Goal: Information Seeking & Learning: Check status

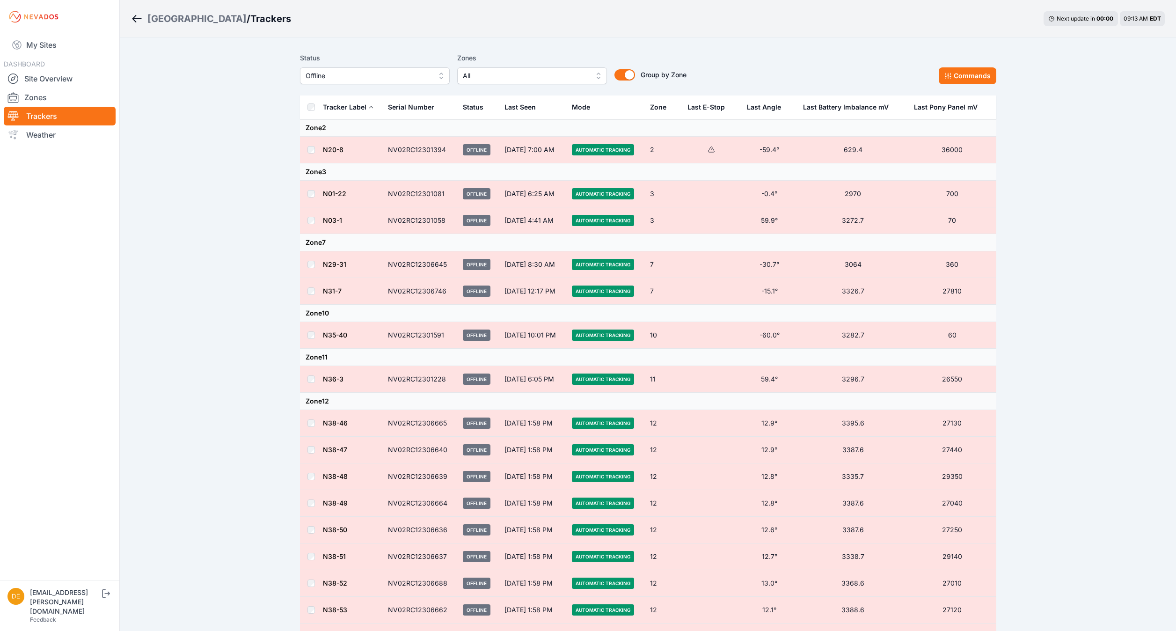
scroll to position [1188, 0]
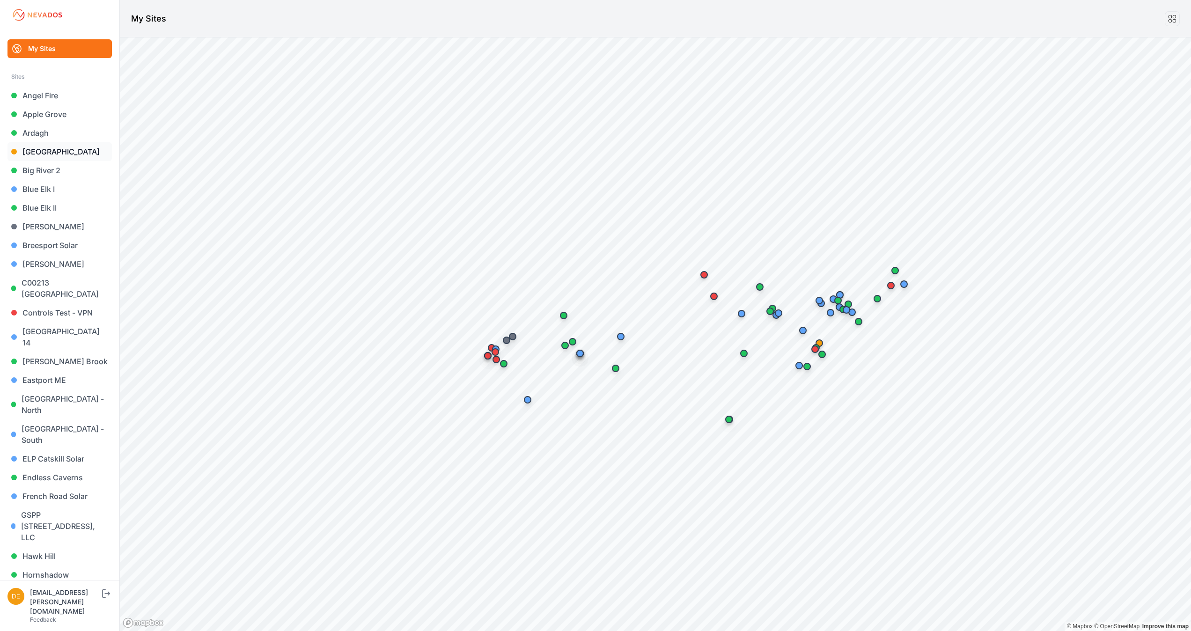
click at [62, 146] on link "[GEOGRAPHIC_DATA]" at bounding box center [59, 151] width 104 height 19
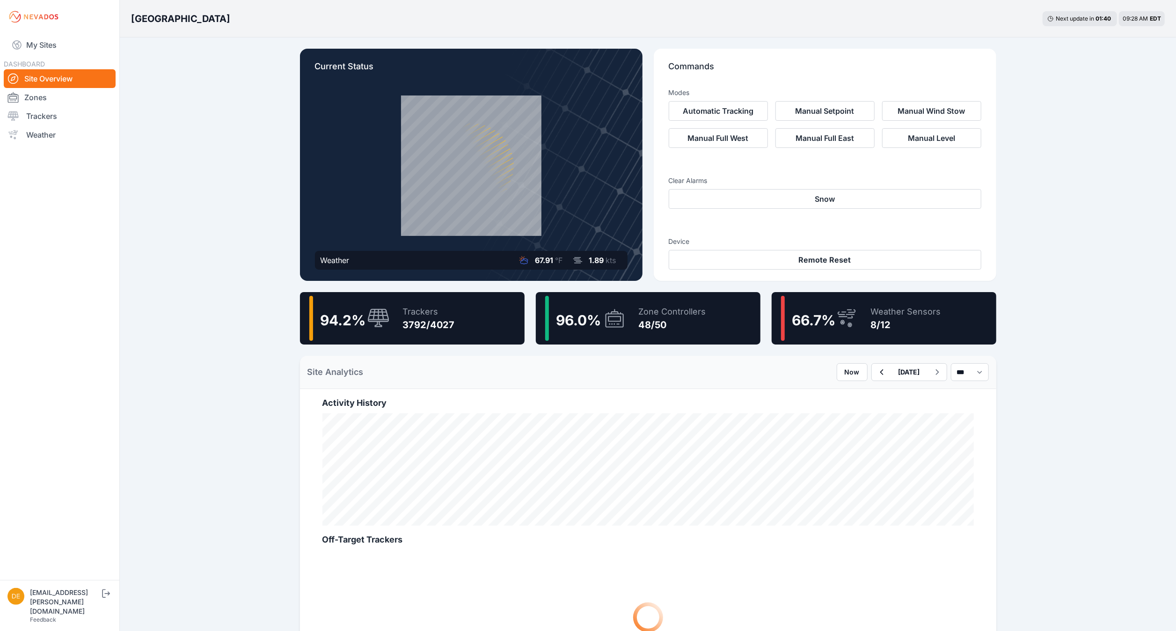
click at [640, 320] on div "48/50" at bounding box center [672, 324] width 67 height 13
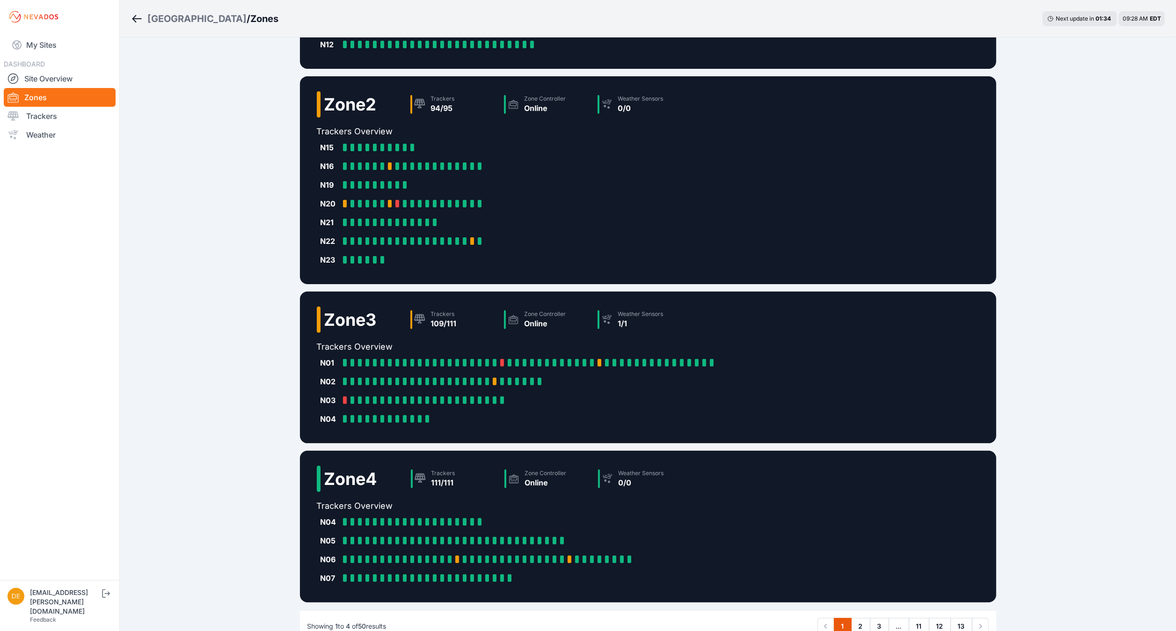
scroll to position [209, 0]
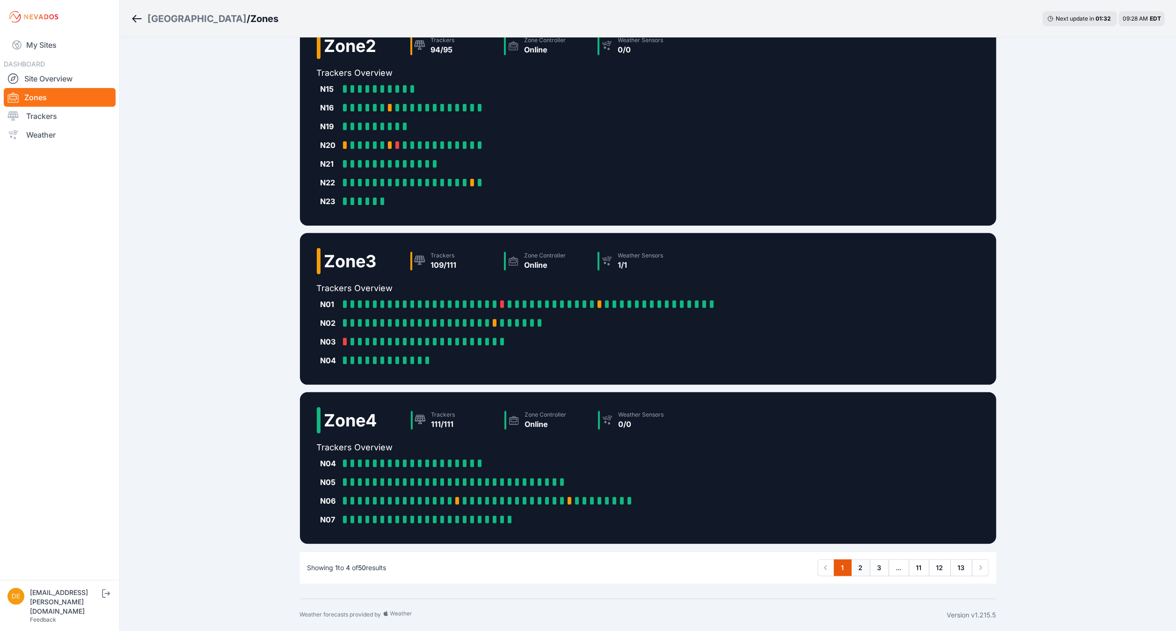
click at [860, 564] on link "2" at bounding box center [861, 567] width 19 height 17
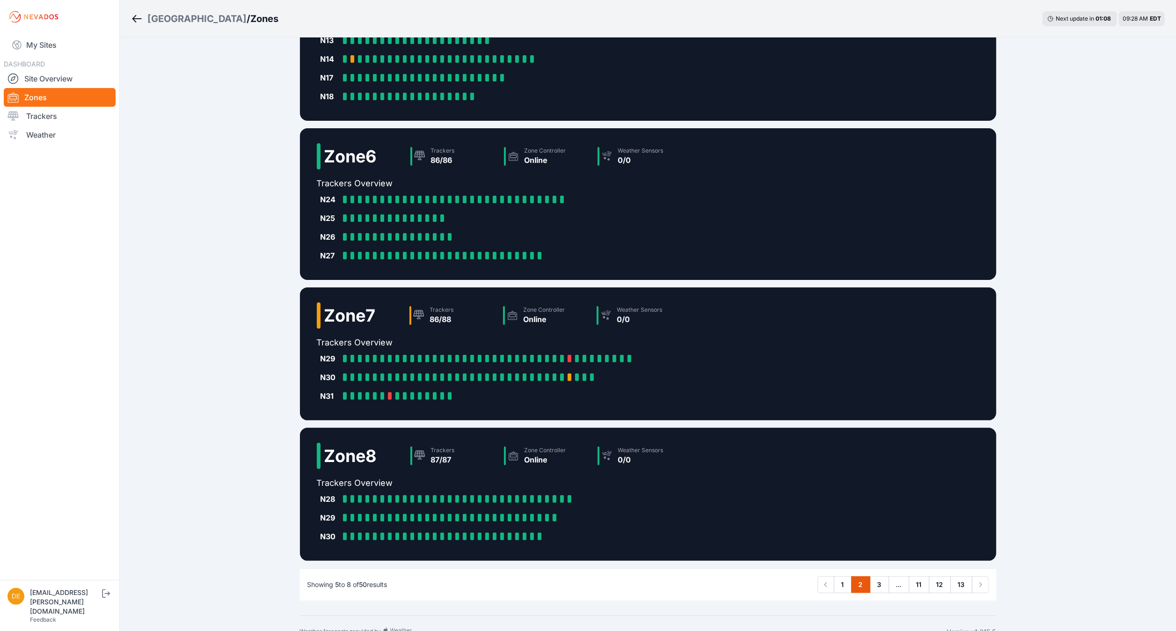
scroll to position [96, 0]
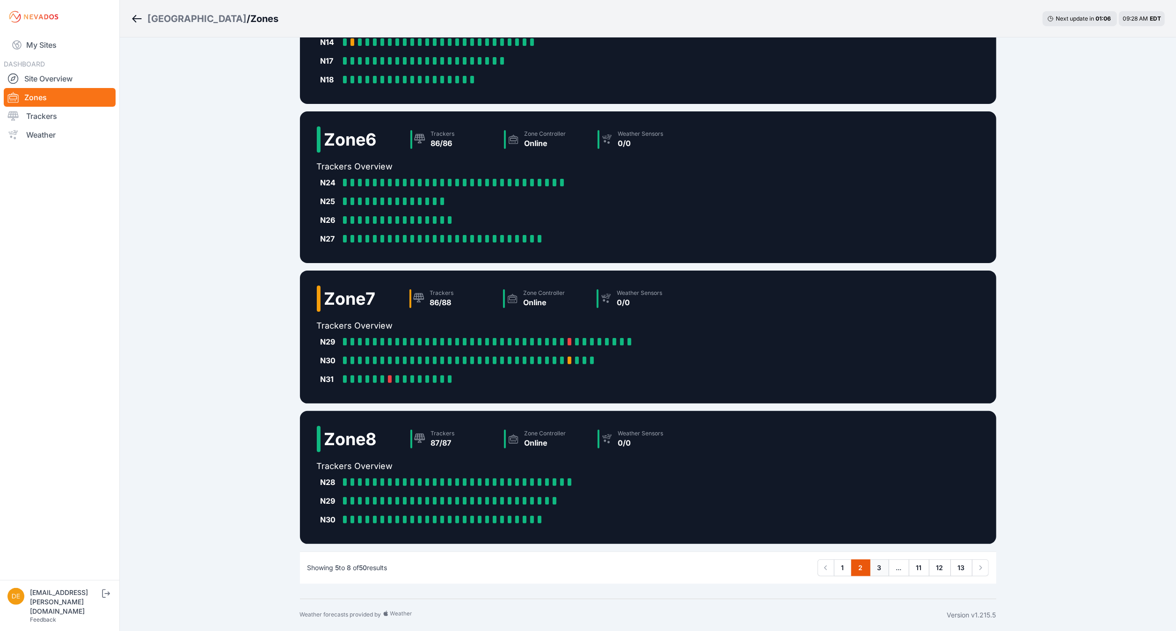
click at [878, 568] on link "3" at bounding box center [879, 567] width 19 height 17
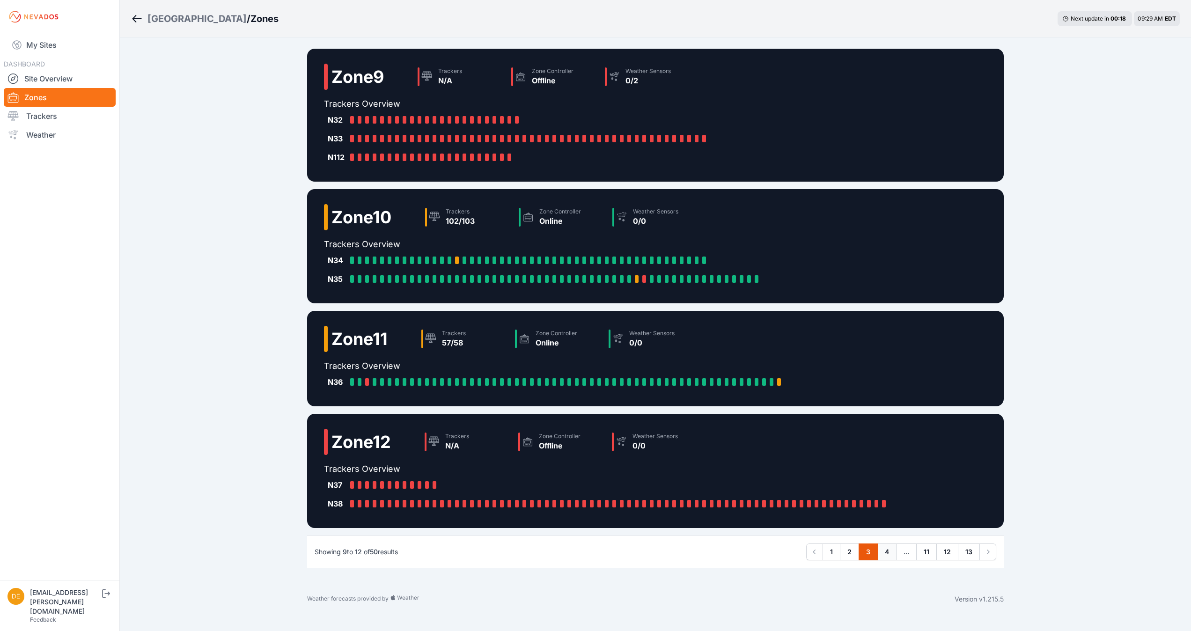
click at [887, 553] on link "4" at bounding box center [886, 551] width 19 height 17
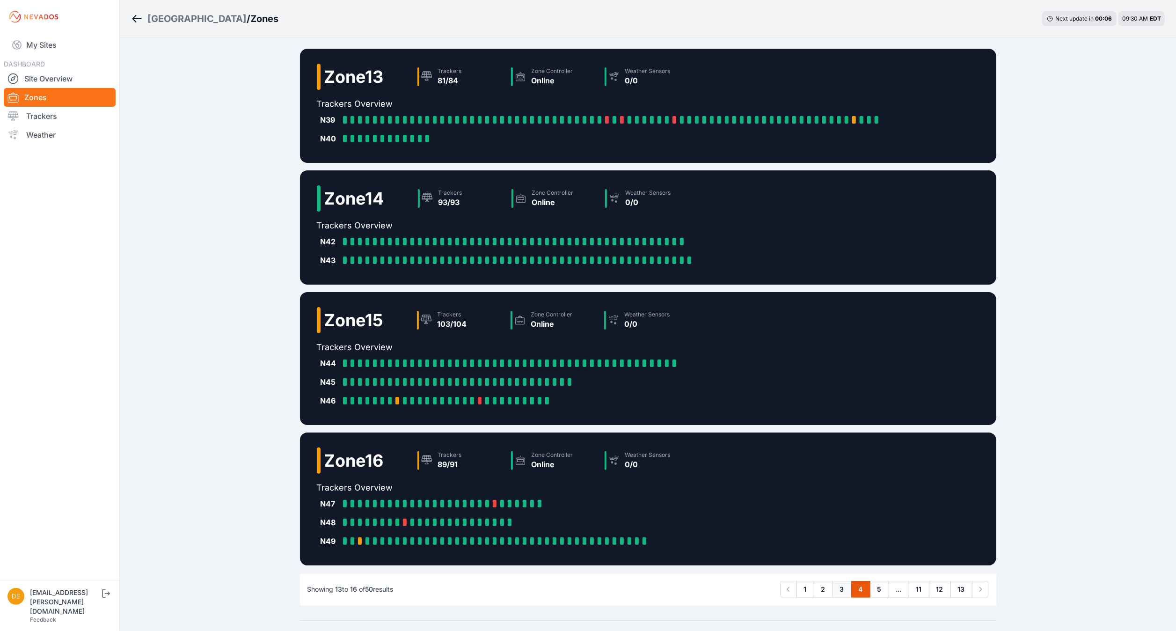
click at [841, 590] on link "3" at bounding box center [842, 589] width 19 height 17
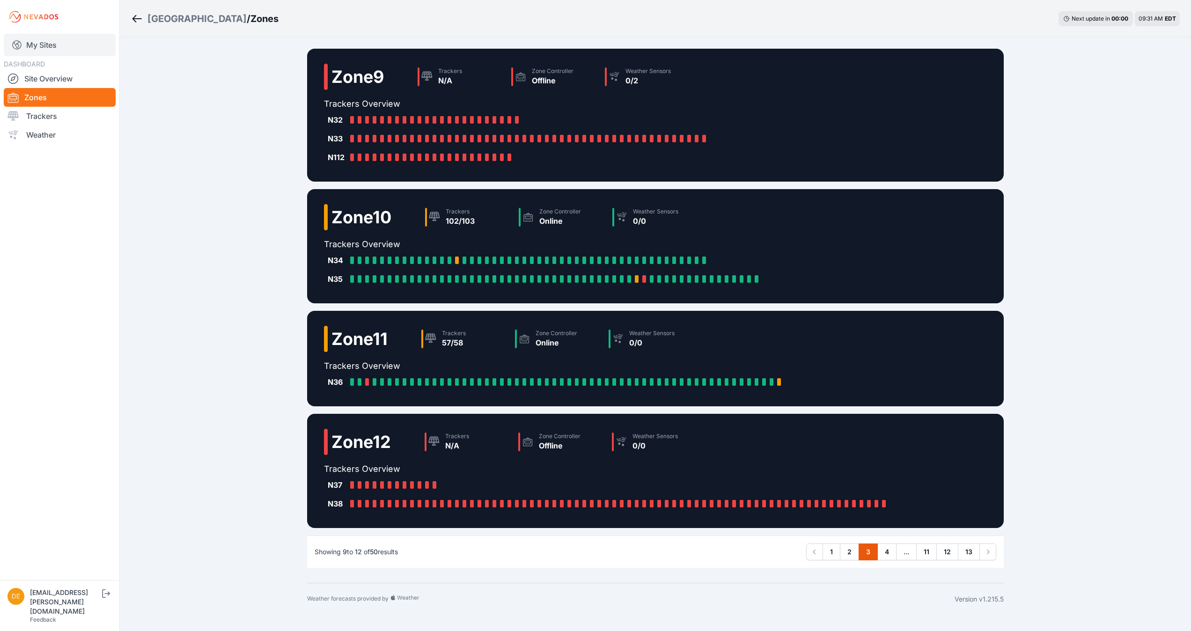
click at [37, 44] on link "My Sites" at bounding box center [60, 45] width 112 height 22
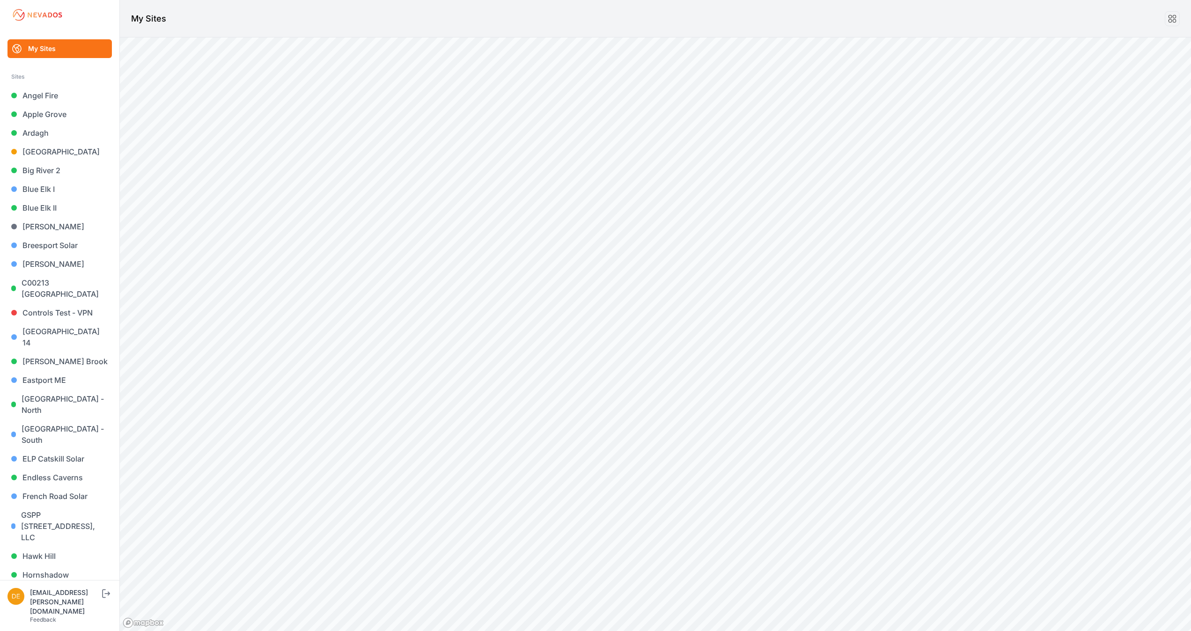
click at [51, 77] on div "Sites" at bounding box center [59, 76] width 97 height 11
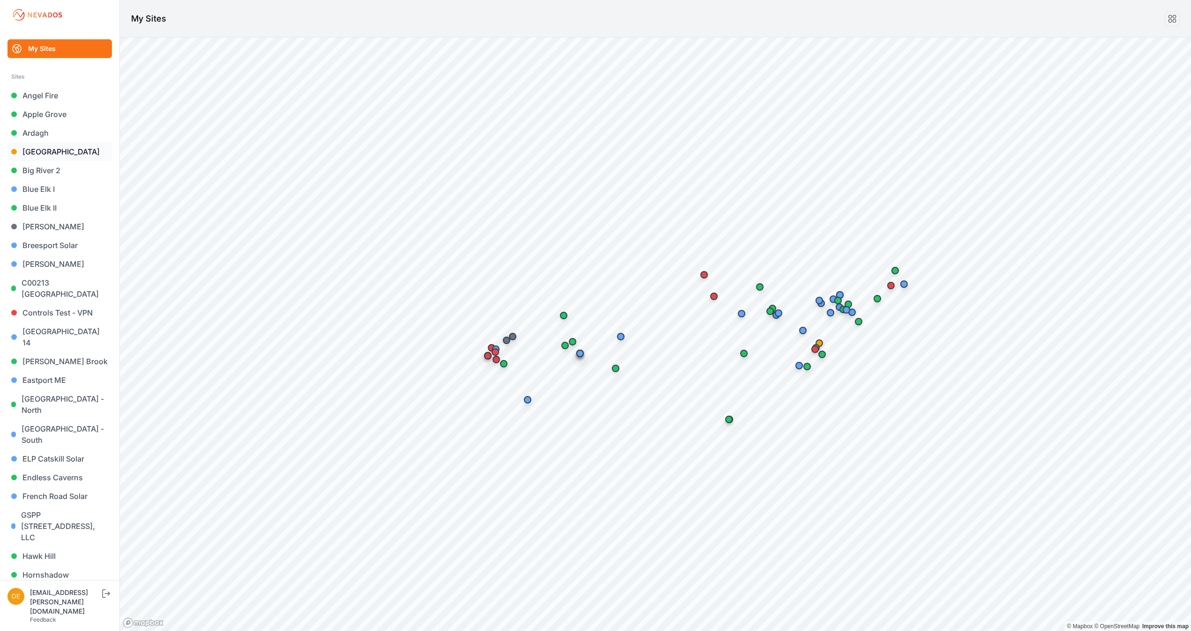
click at [52, 154] on link "[GEOGRAPHIC_DATA]" at bounding box center [59, 151] width 104 height 19
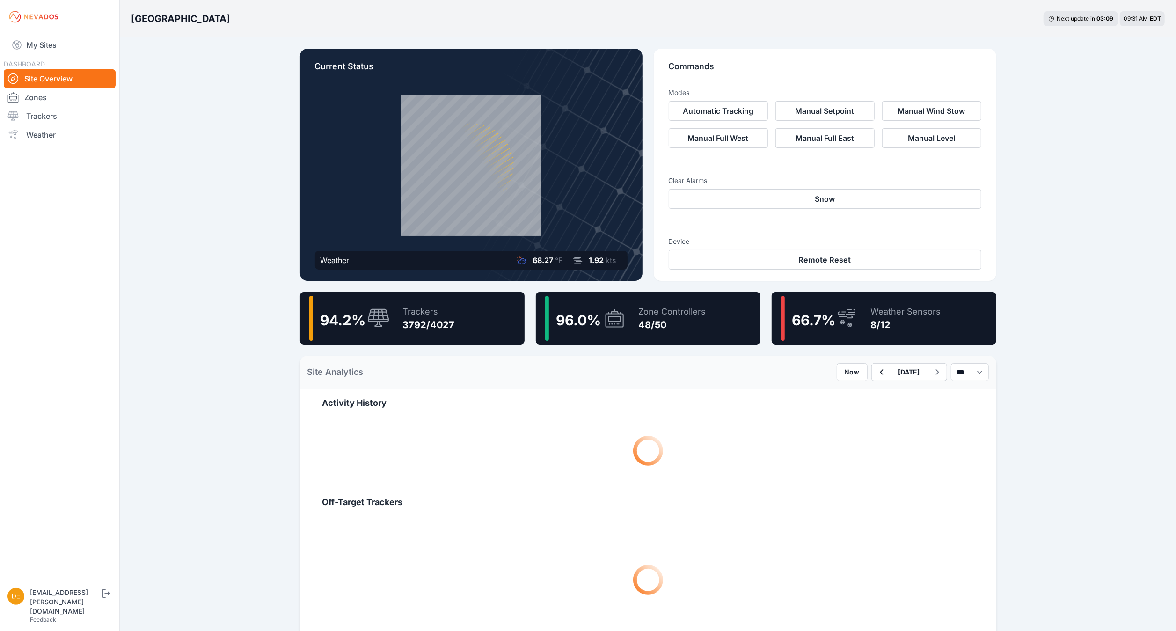
click at [847, 312] on icon at bounding box center [847, 319] width 22 height 22
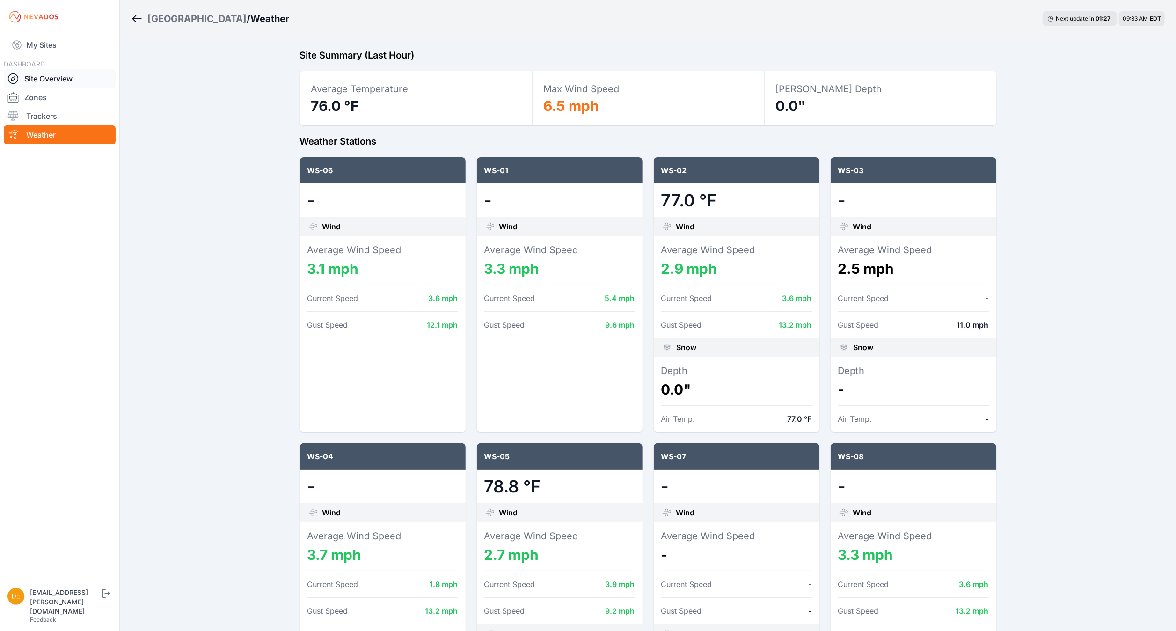
click at [40, 81] on link "Site Overview" at bounding box center [60, 78] width 112 height 19
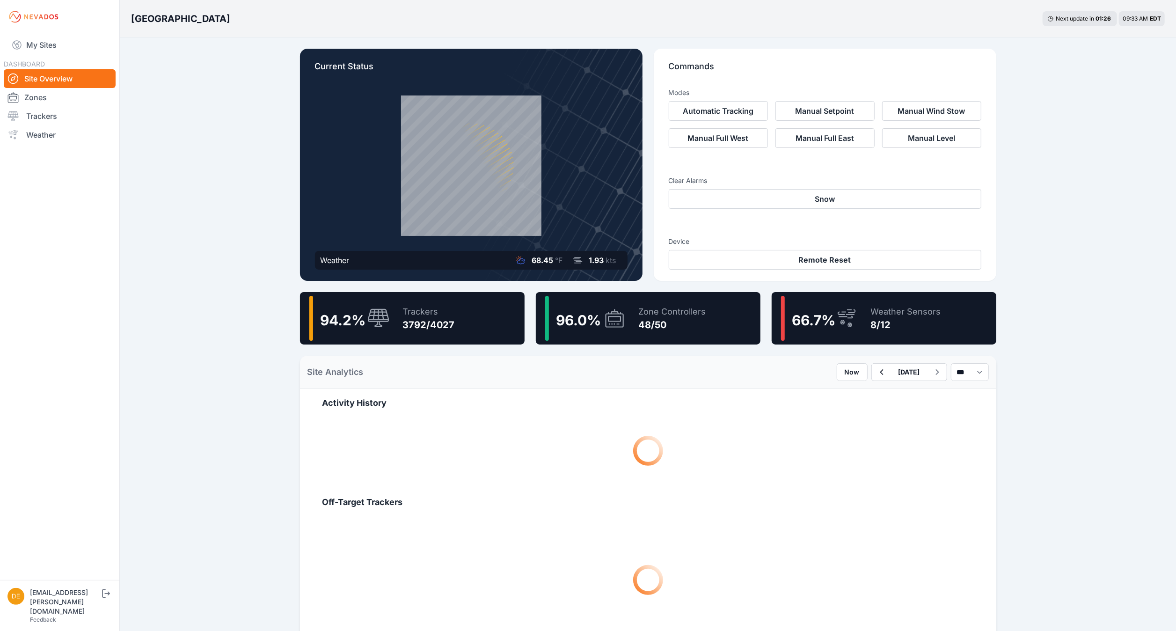
click at [690, 314] on div "Zone Controllers" at bounding box center [672, 311] width 67 height 13
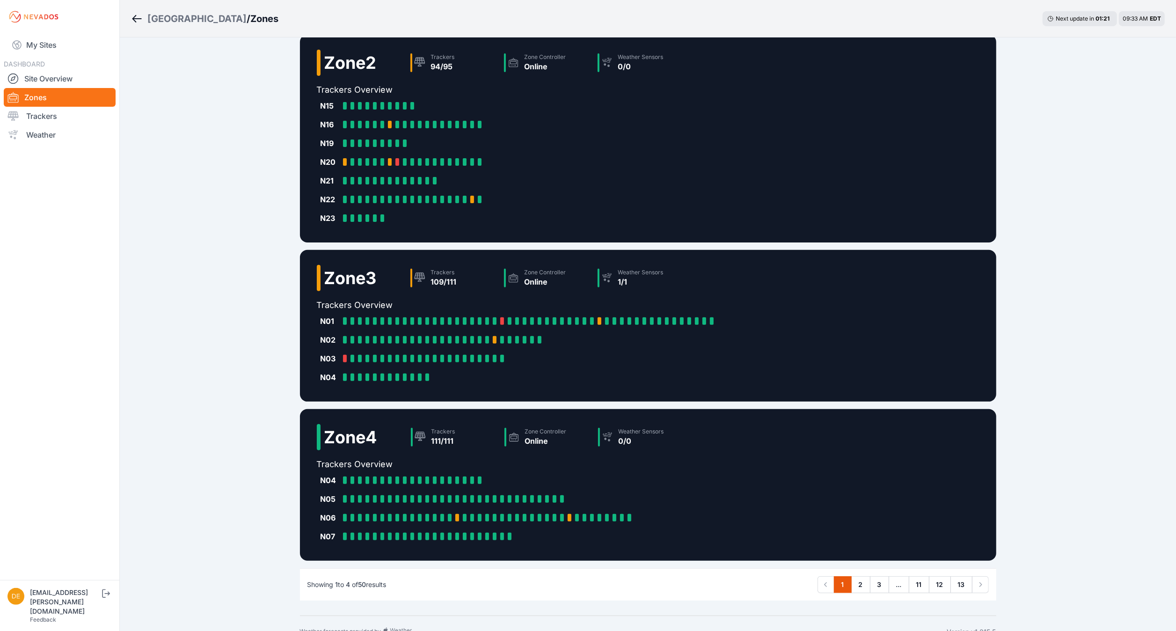
scroll to position [209, 0]
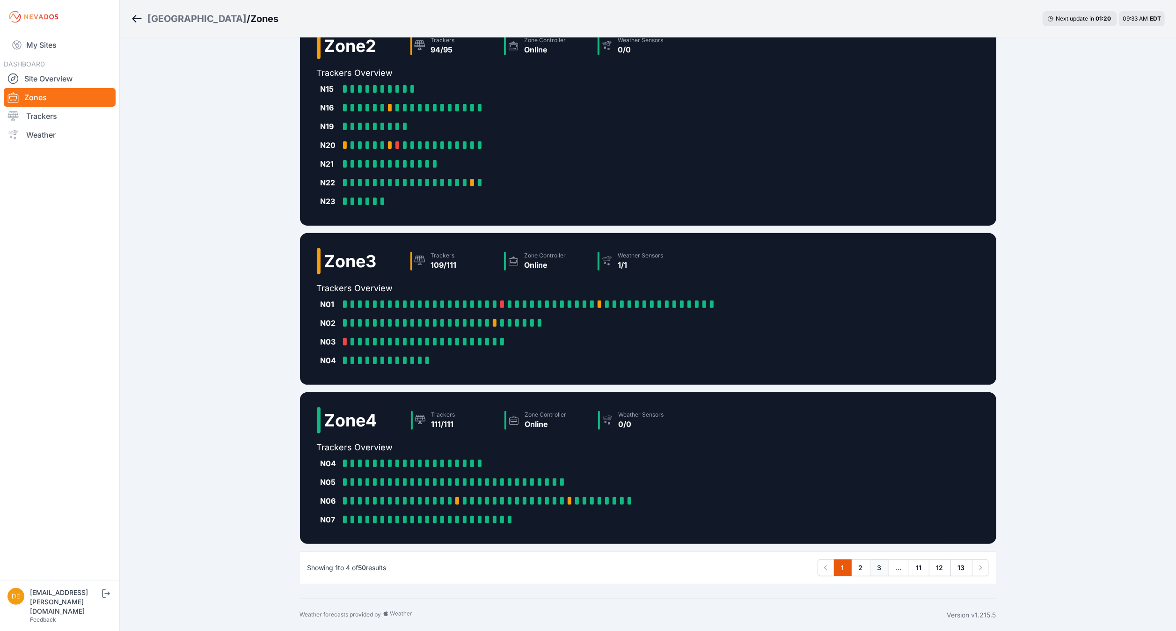
click at [875, 566] on link "3" at bounding box center [879, 567] width 19 height 17
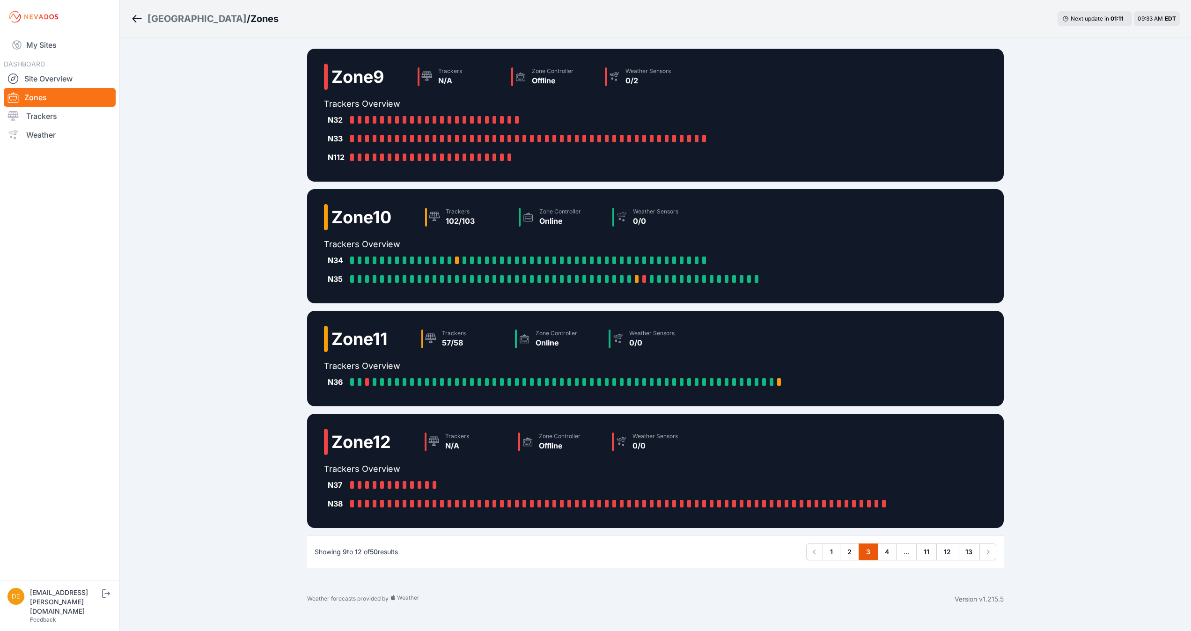
click at [692, 92] on div "Zone 9 Trackers N/A Zone Controller Offline Weather Sensors 0/2" at bounding box center [518, 81] width 389 height 34
